Goal: Check status: Check status

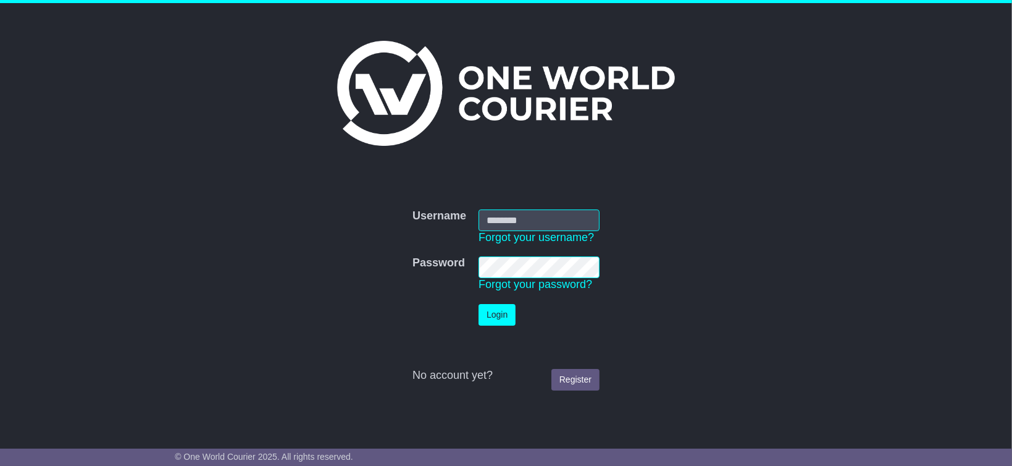
type input "**********"
click at [504, 320] on button "Login" at bounding box center [496, 315] width 37 height 22
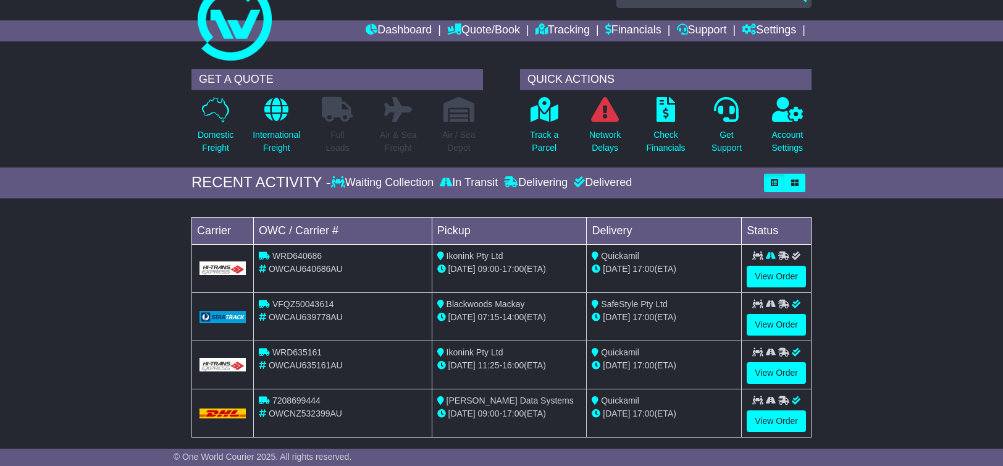
scroll to position [30, 0]
click at [790, 323] on link "View Order" at bounding box center [775, 324] width 59 height 22
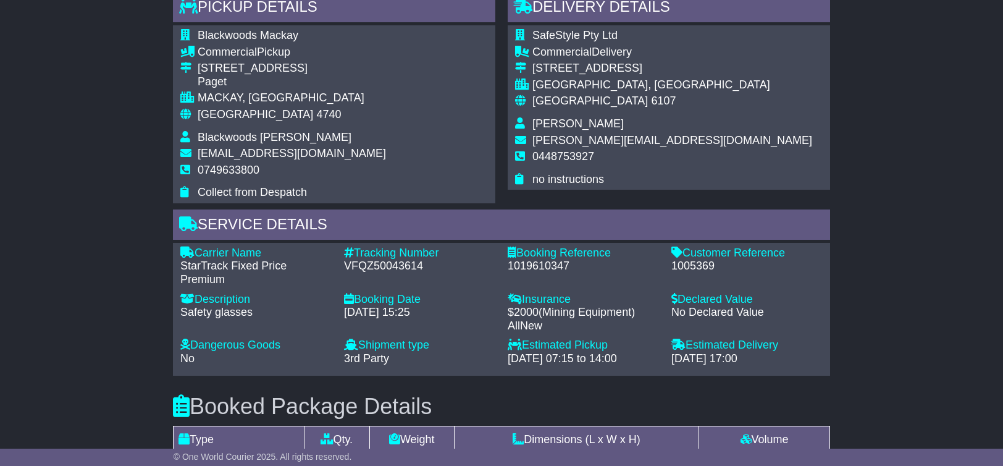
scroll to position [706, 0]
click at [706, 263] on div "1005369" at bounding box center [746, 266] width 151 height 14
copy div "1005369"
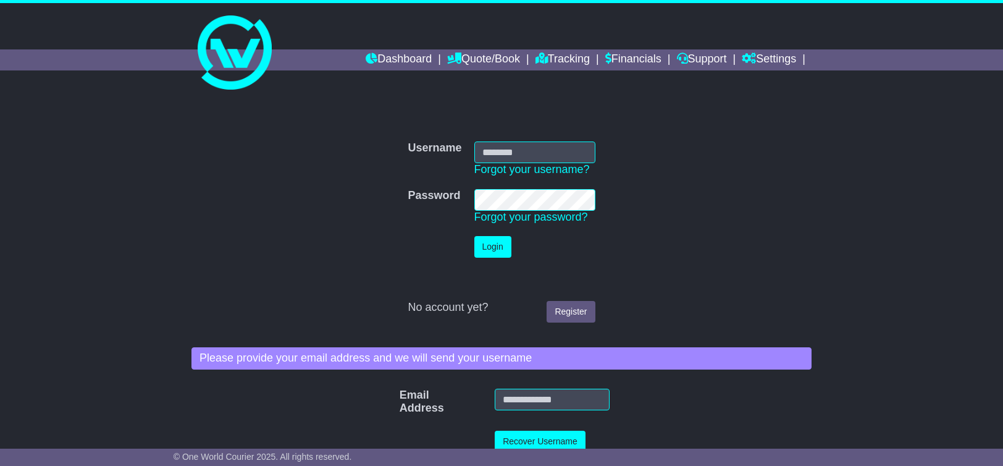
type input "**********"
click at [506, 240] on button "Login" at bounding box center [492, 247] width 37 height 22
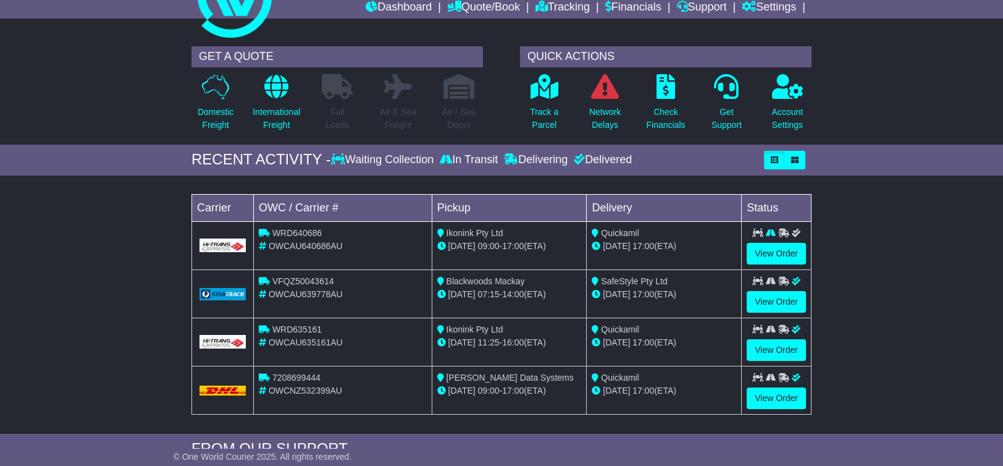
scroll to position [53, 0]
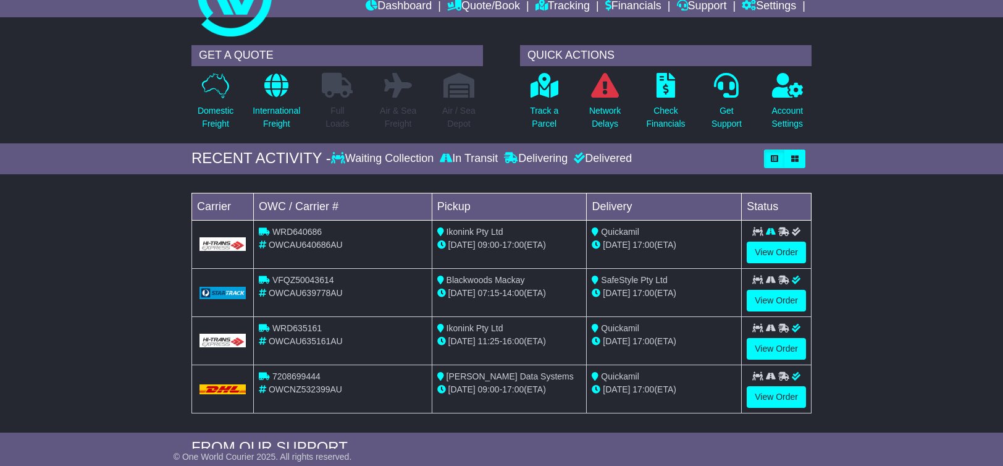
click at [466, 280] on span "Blackwoods Mackay" at bounding box center [485, 280] width 78 height 10
click at [782, 305] on link "View Order" at bounding box center [775, 301] width 59 height 22
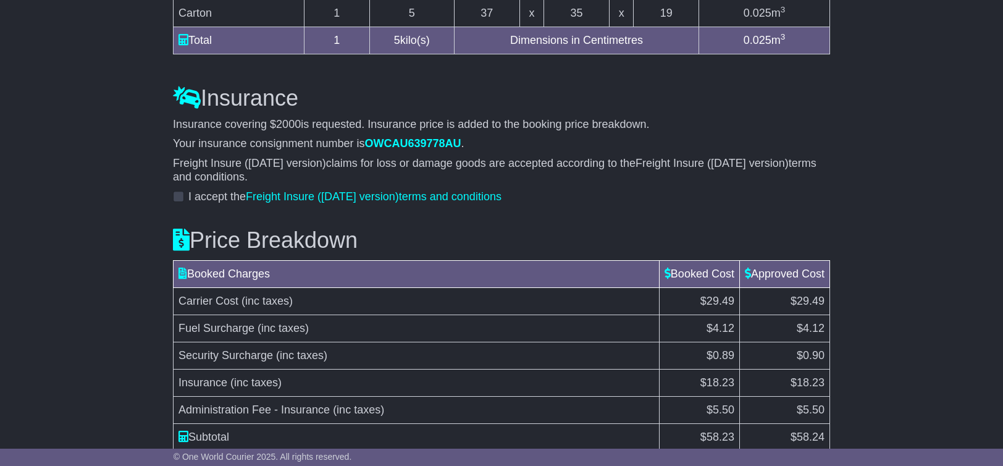
scroll to position [1159, 0]
click at [428, 140] on span "OWCAU639778AU" at bounding box center [413, 142] width 96 height 12
copy span "OWCAU639778AU"
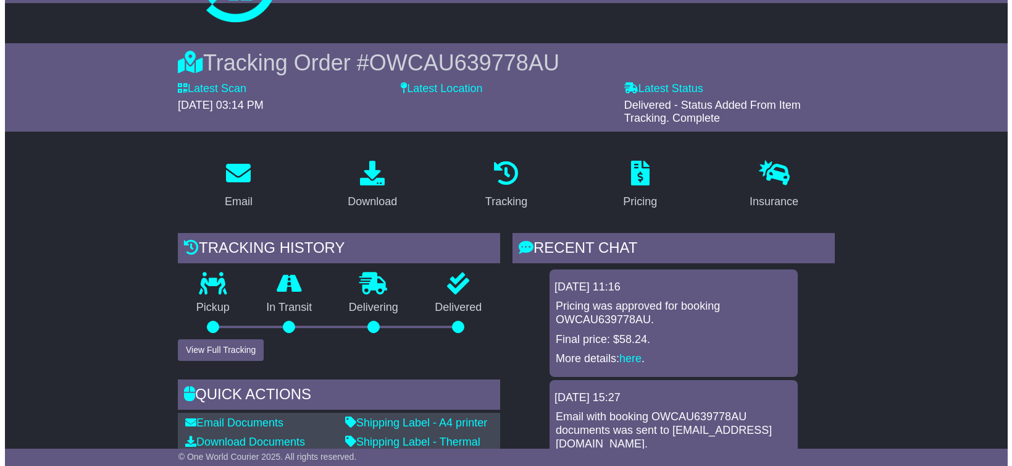
scroll to position [66, 0]
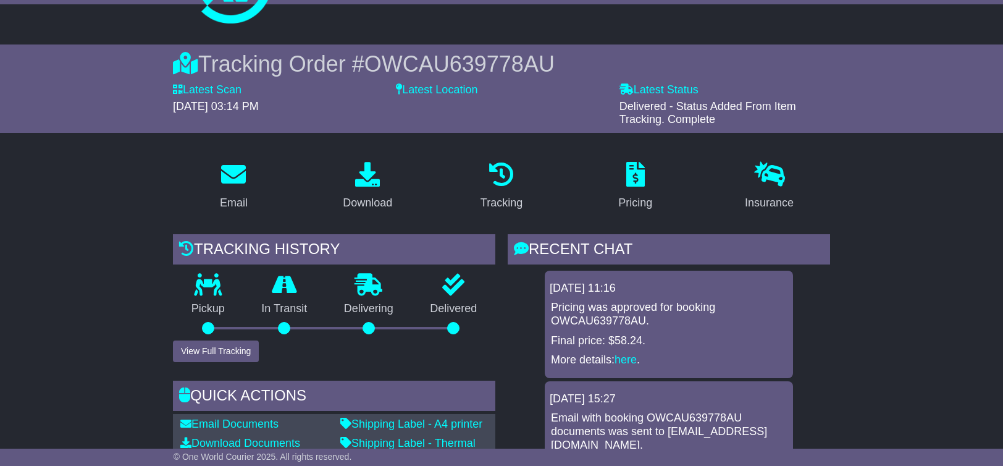
click at [228, 90] on label "Latest Scan" at bounding box center [207, 90] width 69 height 14
click at [228, 102] on span "01 September 2025 - 03:14 PM" at bounding box center [216, 106] width 86 height 12
click at [450, 86] on label "Latest Location" at bounding box center [436, 90] width 81 height 14
click at [664, 94] on label "Latest Status" at bounding box center [658, 90] width 79 height 14
click at [670, 111] on span "Delivered - Status Added From Item Tracking. Complete" at bounding box center [707, 113] width 177 height 26
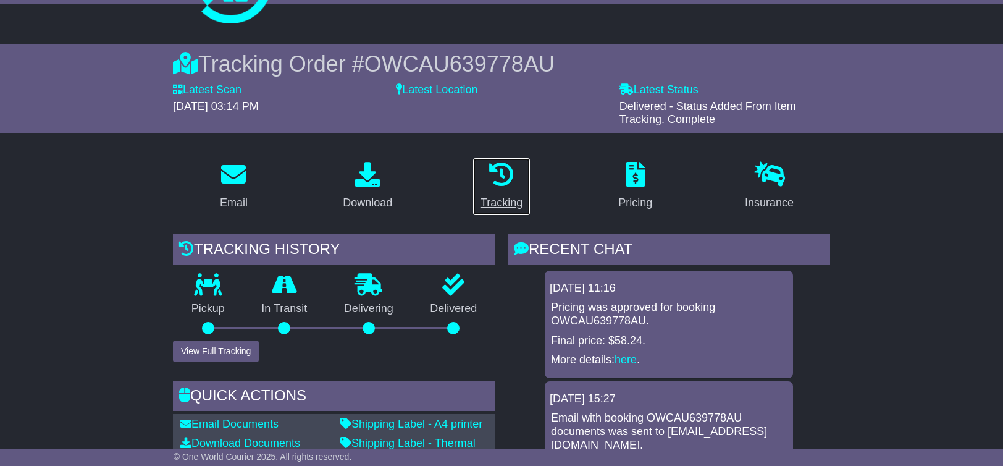
click at [519, 198] on div "Tracking" at bounding box center [501, 202] width 42 height 17
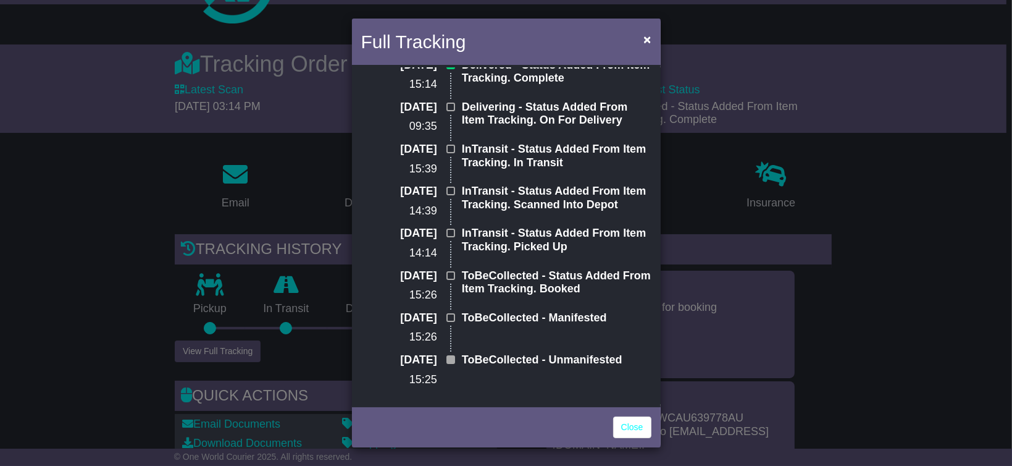
scroll to position [0, 0]
